Goal: Task Accomplishment & Management: Complete application form

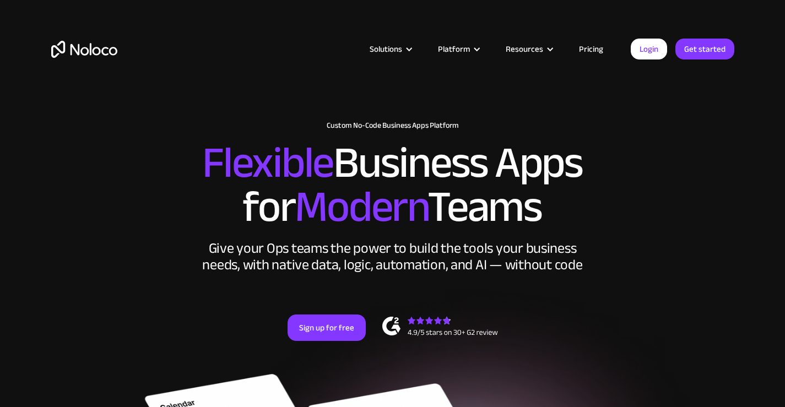
click at [600, 47] on link "Pricing" at bounding box center [592, 49] width 52 height 14
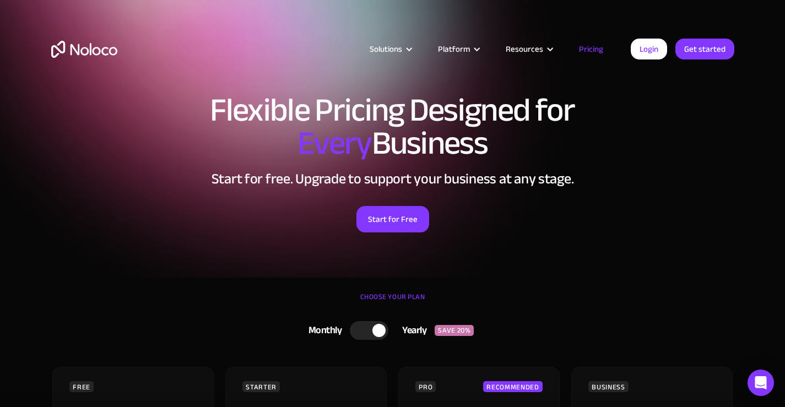
click at [397, 297] on div "CHOOSE YOUR PLAN" at bounding box center [393, 303] width 684 height 28
click at [401, 297] on div "CHOOSE YOUR PLAN" at bounding box center [393, 303] width 684 height 28
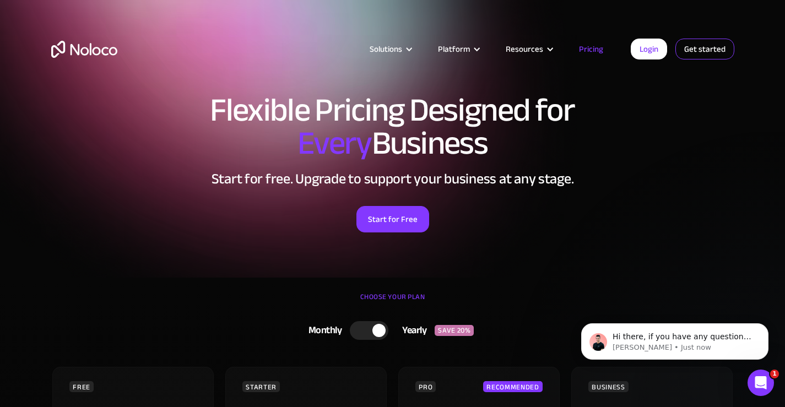
click at [691, 51] on link "Get started" at bounding box center [705, 49] width 59 height 21
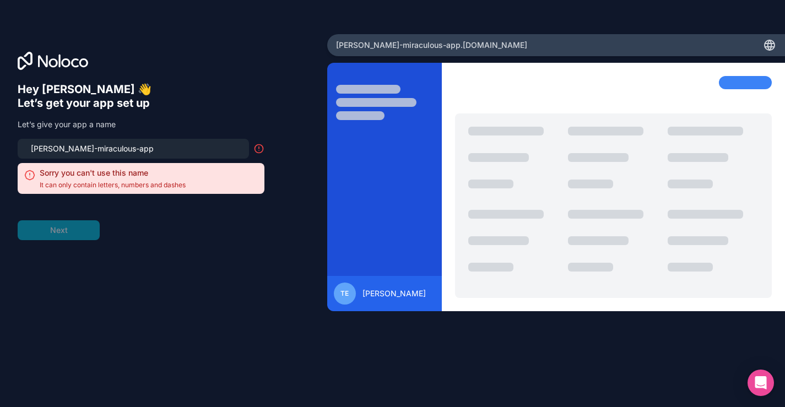
click at [80, 229] on form "Thomass-miraculous-app Sorry you can't use this name It can only contain letter…" at bounding box center [141, 189] width 247 height 101
click at [164, 153] on input "Thomass-miraculous-app" at bounding box center [133, 148] width 218 height 15
click at [258, 151] on icon at bounding box center [259, 148] width 11 height 11
click at [81, 151] on input "Thomass-miraculous-app" at bounding box center [133, 148] width 218 height 15
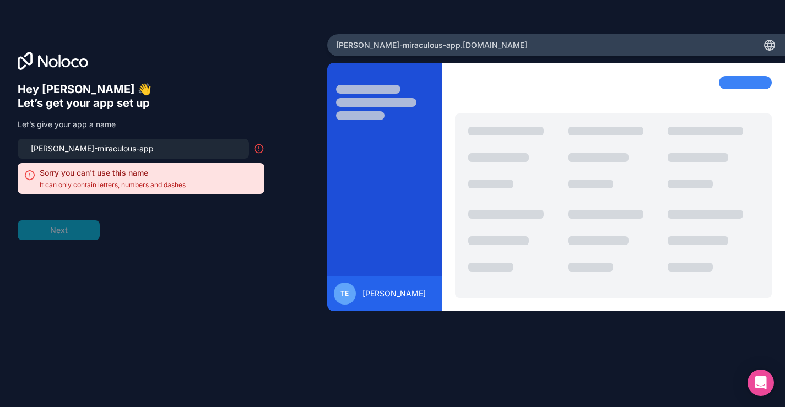
click at [81, 151] on input "Thomass-miraculous-app" at bounding box center [133, 148] width 218 height 15
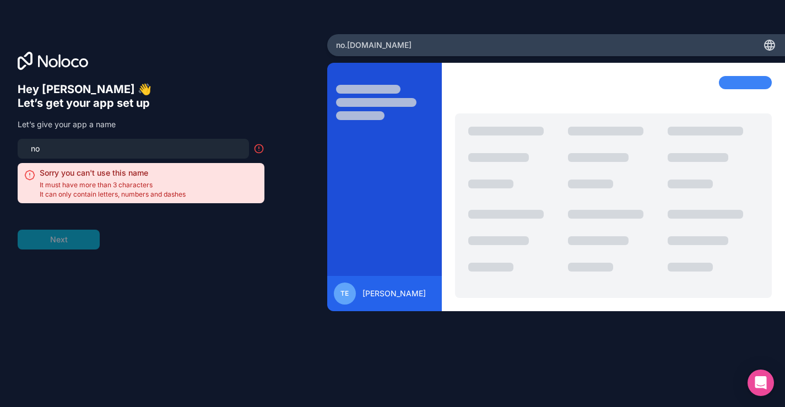
type input "n"
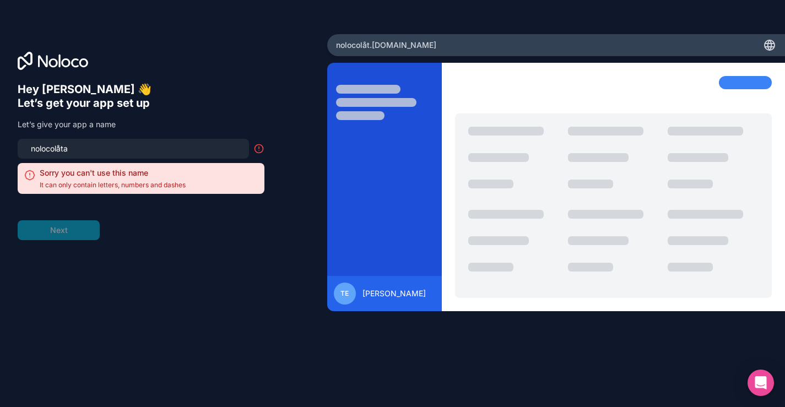
type input "nolocolåtar"
click at [62, 152] on input "nolocolåtar" at bounding box center [133, 148] width 218 height 15
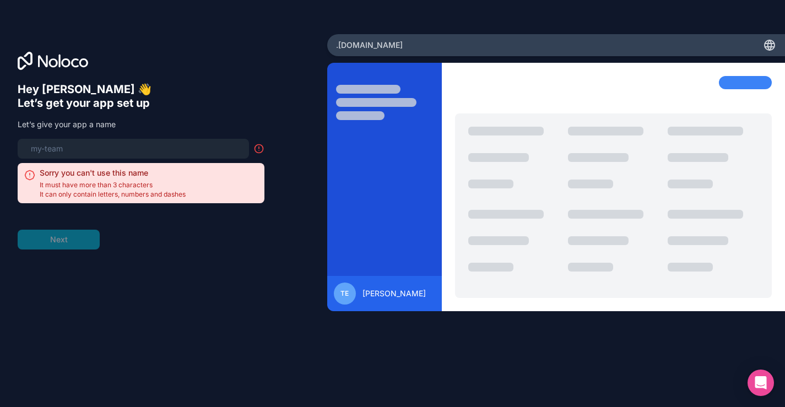
click at [63, 315] on div "Hey Thomas 👋 Let’s get your app set up Let’s give your app a name Sorry you can…" at bounding box center [164, 219] width 292 height 273
click at [139, 149] on input at bounding box center [133, 148] width 218 height 15
type input "l"
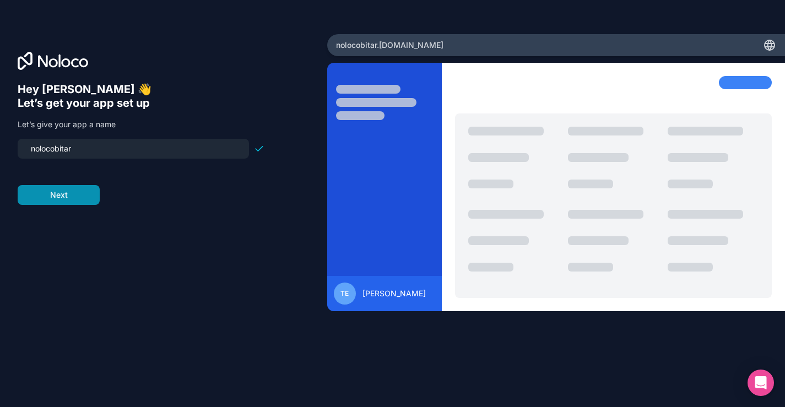
type input "nolocobitar"
click at [79, 200] on button "Next" at bounding box center [59, 195] width 82 height 20
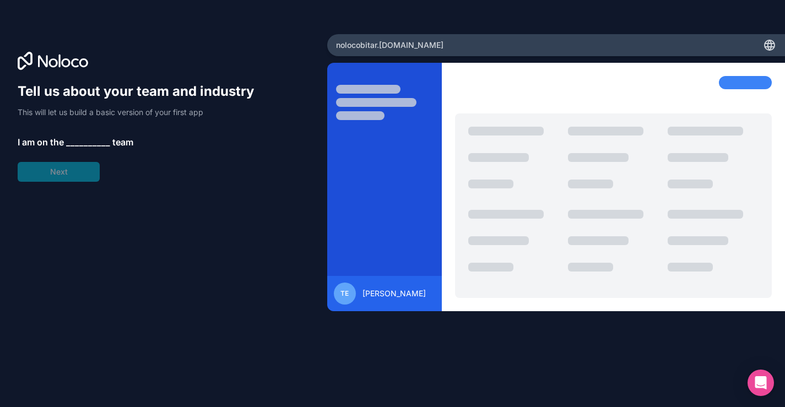
click at [95, 140] on span "__________" at bounding box center [88, 142] width 44 height 13
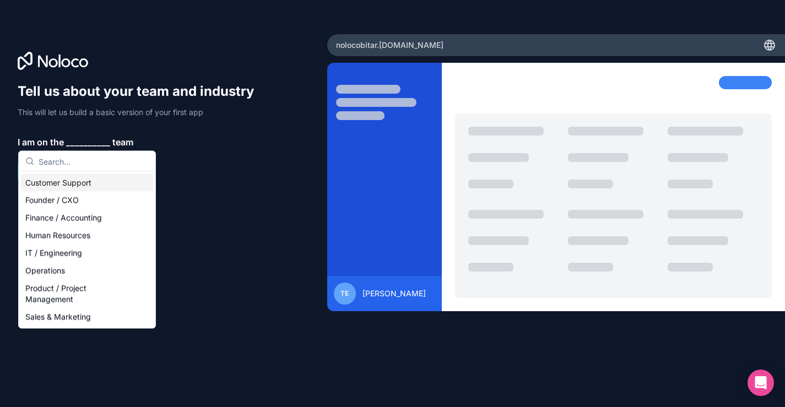
click at [75, 179] on div "Customer Support" at bounding box center [87, 183] width 132 height 18
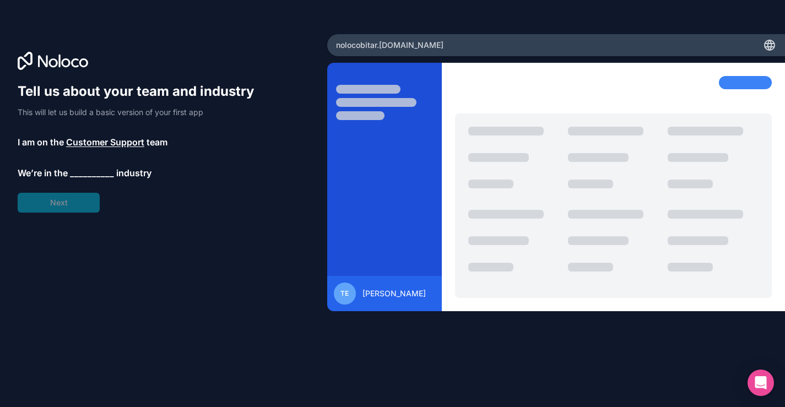
click at [68, 198] on div "Tell us about your team and industry This will let us build a basic version of …" at bounding box center [141, 148] width 247 height 130
click at [79, 175] on span "__________" at bounding box center [92, 172] width 44 height 13
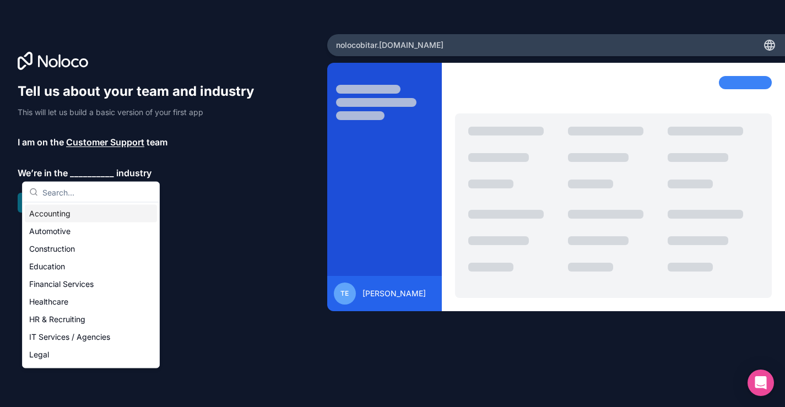
click at [67, 212] on div "Accounting" at bounding box center [91, 214] width 132 height 18
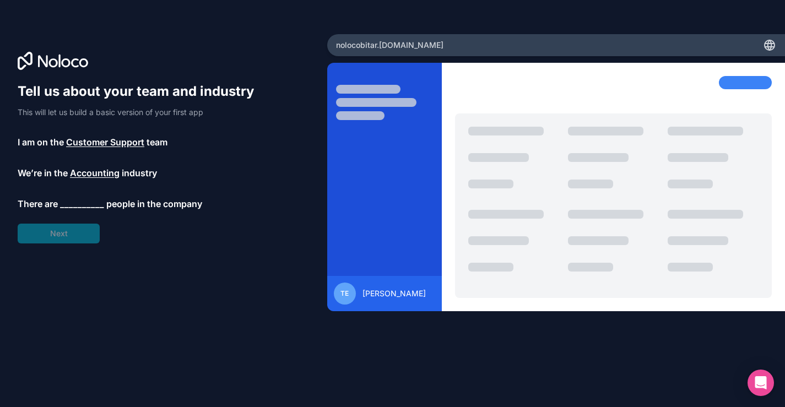
click at [84, 207] on span "__________" at bounding box center [82, 203] width 44 height 13
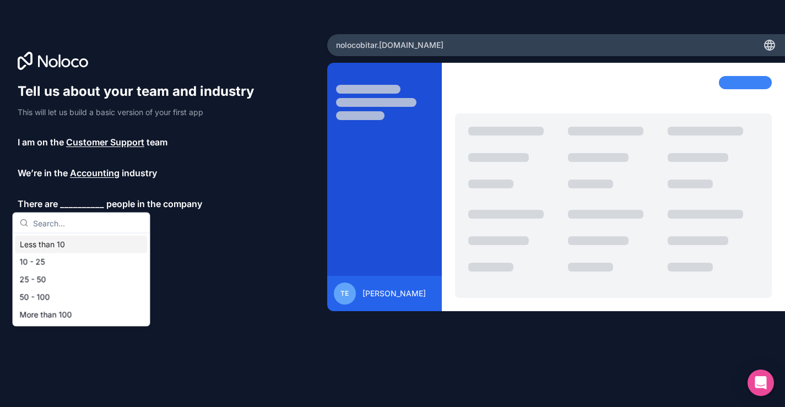
click at [76, 241] on div "Less than 10" at bounding box center [81, 245] width 132 height 18
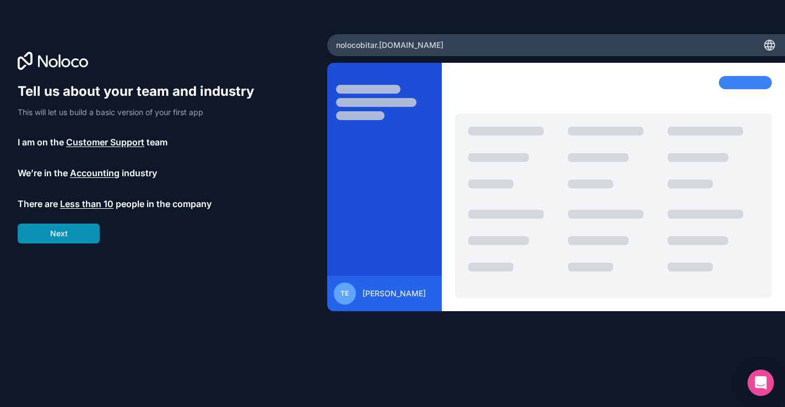
click at [79, 234] on button "Next" at bounding box center [59, 234] width 82 height 20
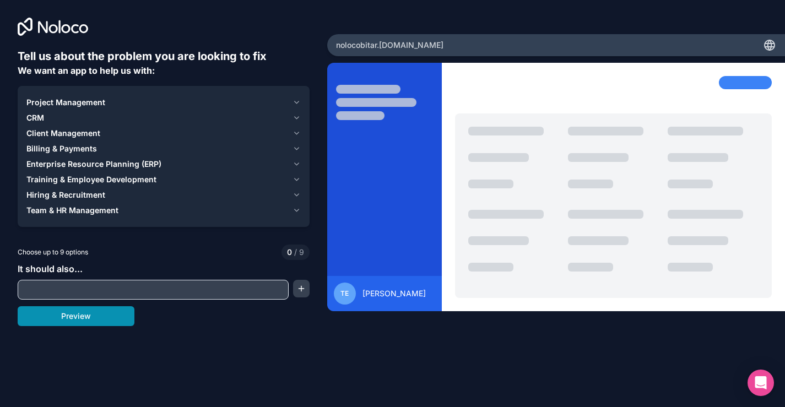
click at [88, 315] on button "Preview" at bounding box center [76, 316] width 117 height 20
click at [111, 104] on div "Project Management" at bounding box center [157, 102] width 262 height 11
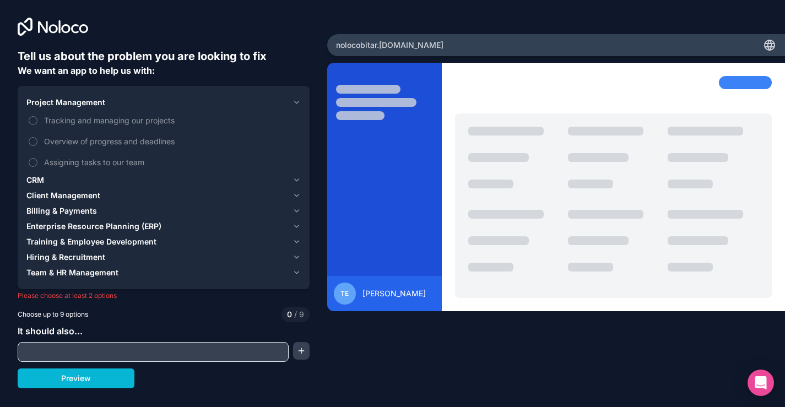
click at [40, 181] on span "CRM" at bounding box center [35, 180] width 18 height 11
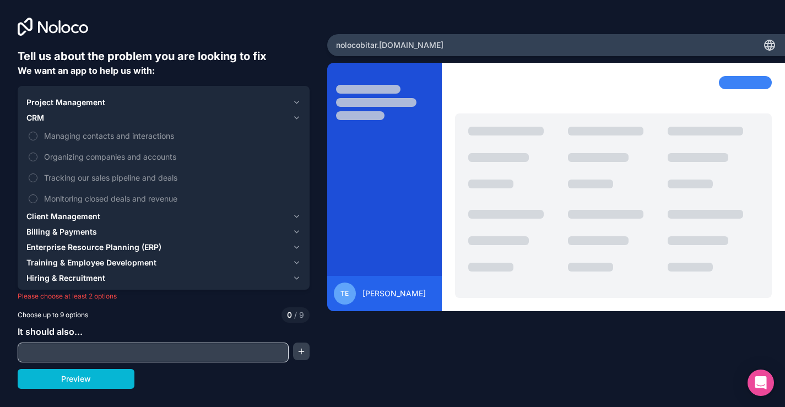
click at [44, 217] on span "Client Management" at bounding box center [63, 216] width 74 height 11
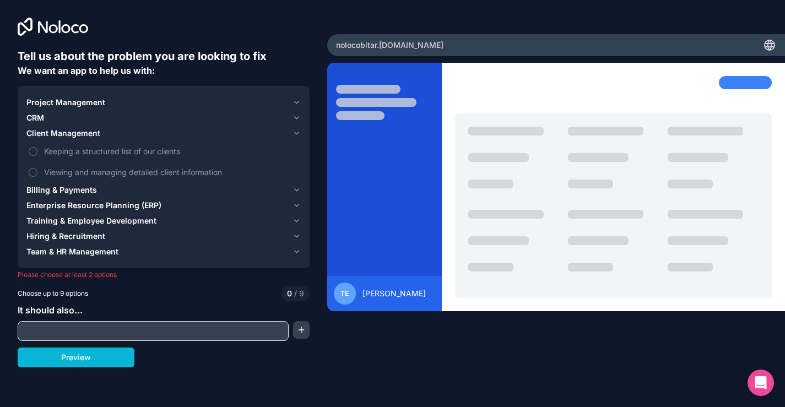
click at [51, 198] on button "Enterprise Resource Planning (ERP)" at bounding box center [163, 205] width 275 height 15
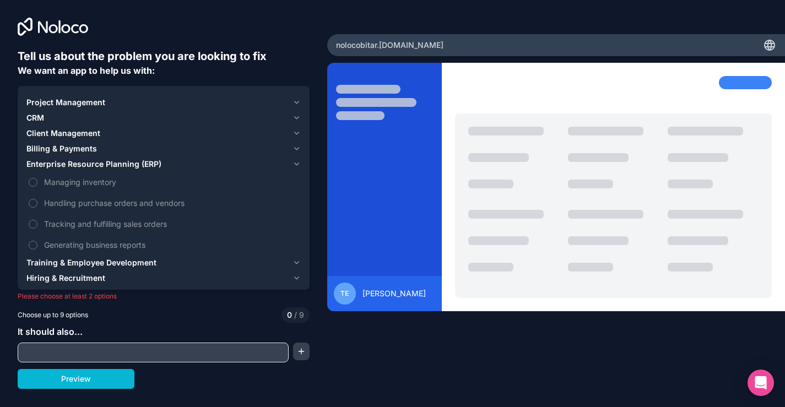
click at [61, 278] on span "Hiring & Recruitment" at bounding box center [65, 278] width 79 height 11
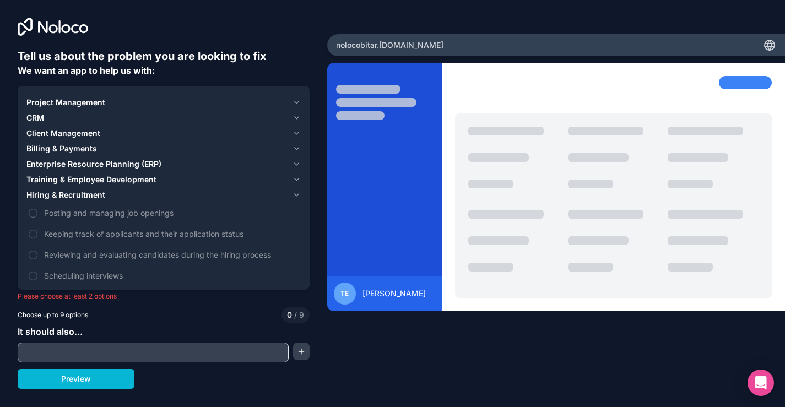
click at [92, 345] on input "text" at bounding box center [153, 352] width 266 height 15
click at [91, 380] on button "Preview" at bounding box center [76, 379] width 117 height 20
click at [87, 379] on button "Preview" at bounding box center [76, 379] width 117 height 20
click at [39, 215] on label "Posting and managing job openings" at bounding box center [163, 213] width 275 height 20
click at [37, 215] on button "Posting and managing job openings" at bounding box center [33, 213] width 9 height 9
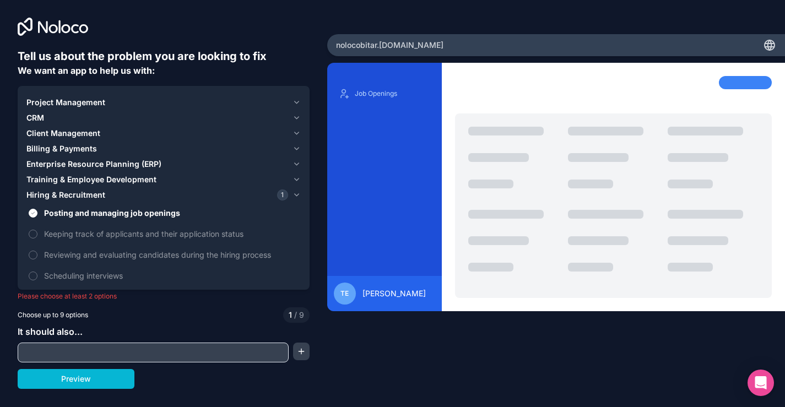
click at [85, 353] on input "text" at bounding box center [153, 352] width 266 height 15
click at [88, 375] on button "Preview" at bounding box center [76, 379] width 117 height 20
click at [104, 350] on input "text" at bounding box center [153, 352] width 266 height 15
click at [300, 349] on button "button" at bounding box center [301, 352] width 17 height 18
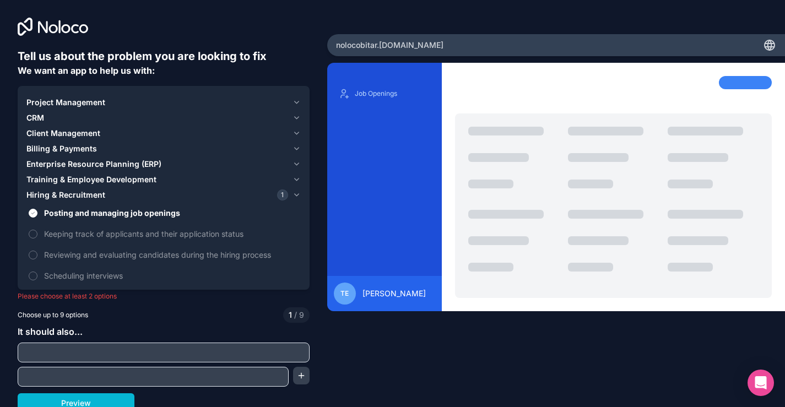
scroll to position [6, 0]
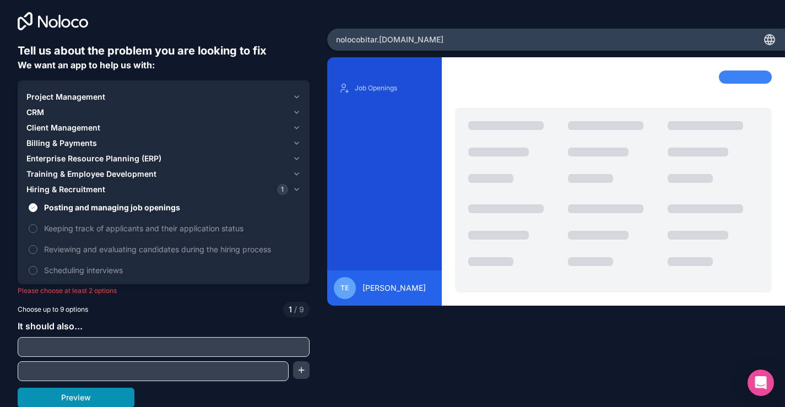
click at [84, 399] on button "Preview" at bounding box center [76, 398] width 117 height 20
click at [36, 230] on button "Keeping track of applicants and their application status" at bounding box center [33, 228] width 9 height 9
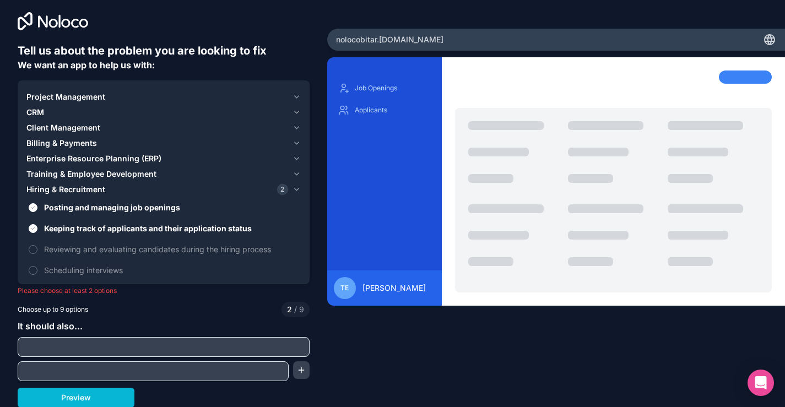
click at [35, 139] on span "Billing & Payments" at bounding box center [61, 143] width 71 height 11
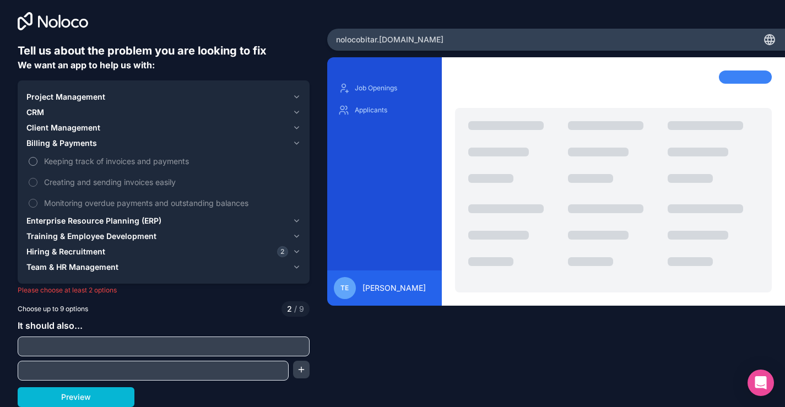
click at [33, 158] on button "Keeping track of invoices and payments" at bounding box center [33, 161] width 9 height 9
click at [93, 339] on input "text" at bounding box center [163, 346] width 287 height 15
type input "k"
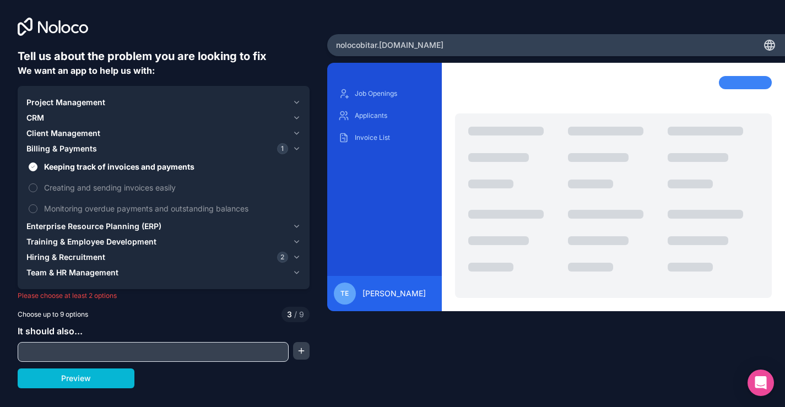
scroll to position [0, 0]
type input "h"
click at [106, 381] on button "Preview" at bounding box center [76, 379] width 117 height 20
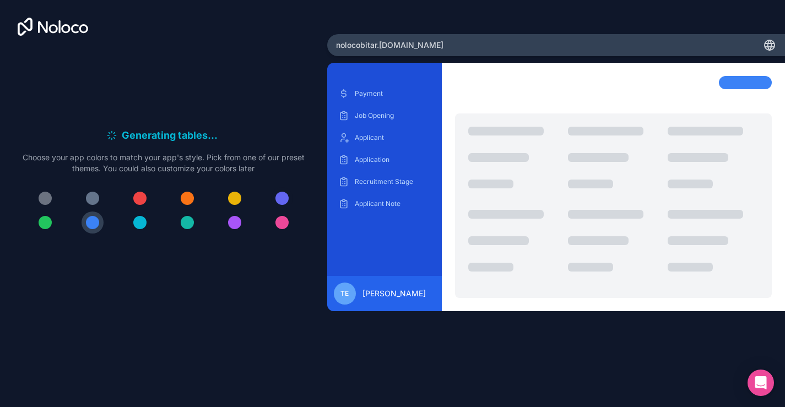
click at [281, 198] on div at bounding box center [282, 198] width 13 height 13
